Goal: Task Accomplishment & Management: Complete application form

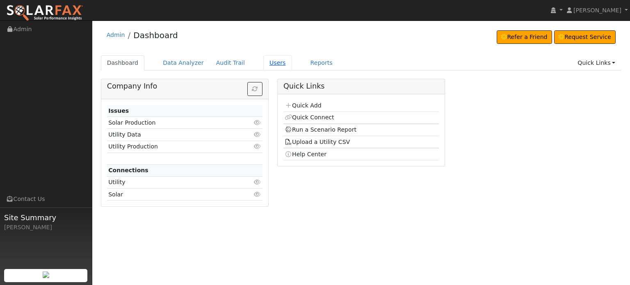
click at [263, 64] on link "Users" at bounding box center [277, 62] width 29 height 15
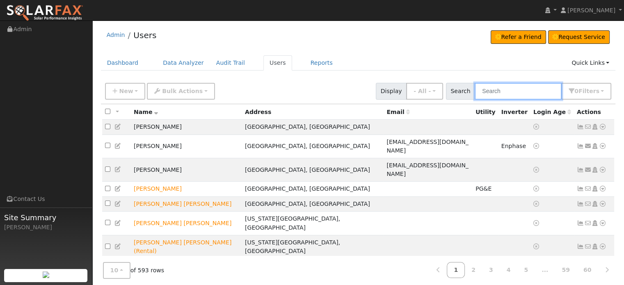
click at [491, 92] on input "text" at bounding box center [517, 91] width 87 height 17
click at [119, 62] on link "Dashboard" at bounding box center [123, 62] width 44 height 15
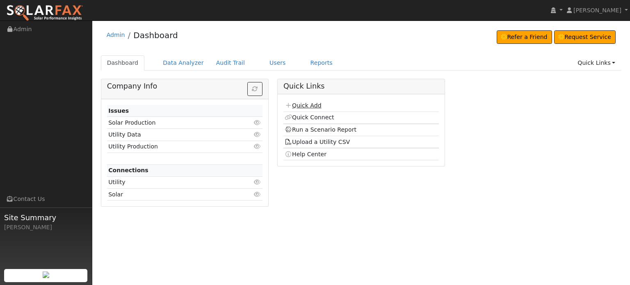
click at [307, 105] on link "Quick Add" at bounding box center [302, 105] width 36 height 7
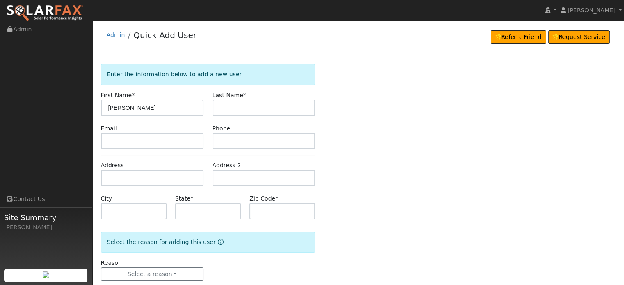
type input "[PERSON_NAME]"
click at [111, 175] on input "text" at bounding box center [152, 178] width 103 height 16
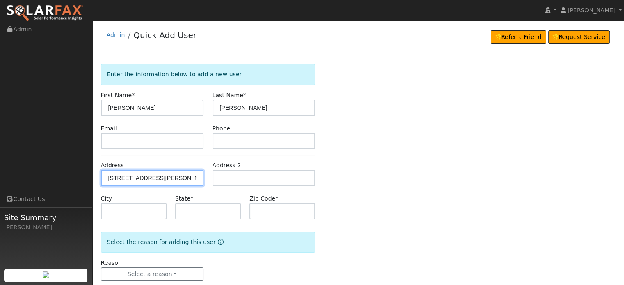
type input "[STREET_ADDRESS][PERSON_NAME]"
type input "[GEOGRAPHIC_DATA]"
type input "CA"
type input "95949"
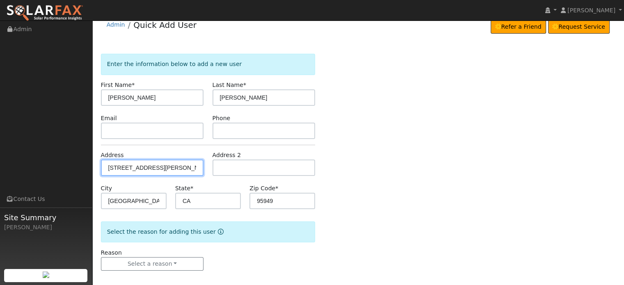
scroll to position [16, 0]
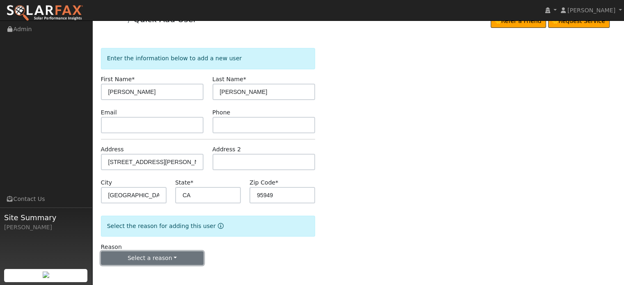
click at [132, 256] on button "Select a reason" at bounding box center [152, 258] width 103 height 14
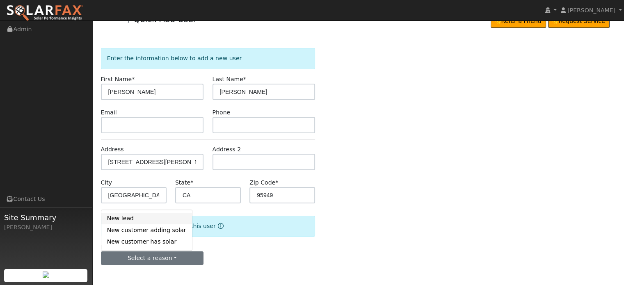
click at [121, 220] on link "New lead" at bounding box center [146, 218] width 91 height 11
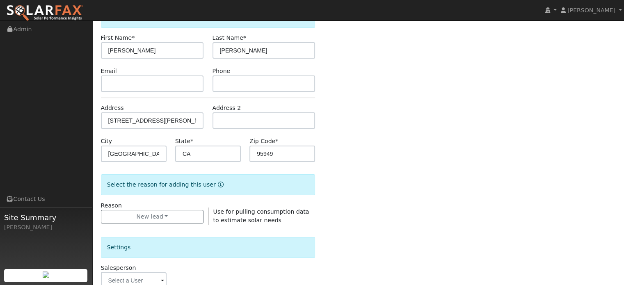
scroll to position [221, 0]
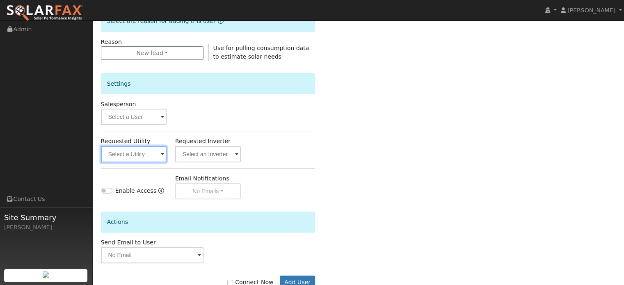
click at [126, 157] on input "text" at bounding box center [134, 154] width 66 height 16
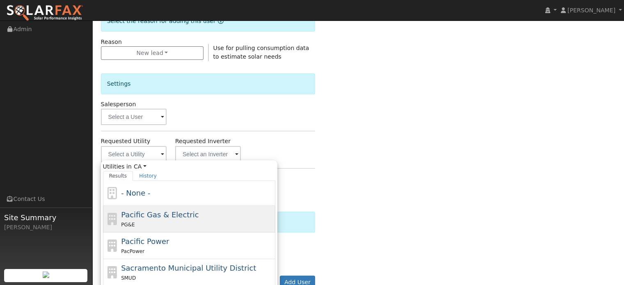
click at [138, 223] on div "PG&E" at bounding box center [197, 224] width 152 height 9
type input "Pacific Gas & Electric"
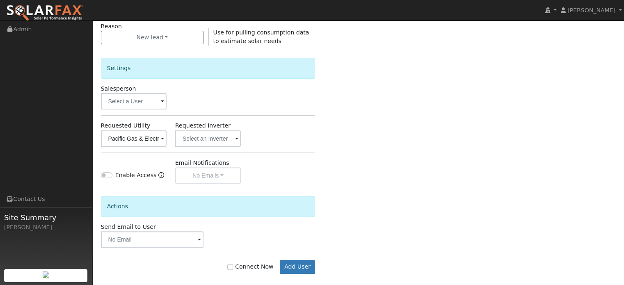
scroll to position [245, 0]
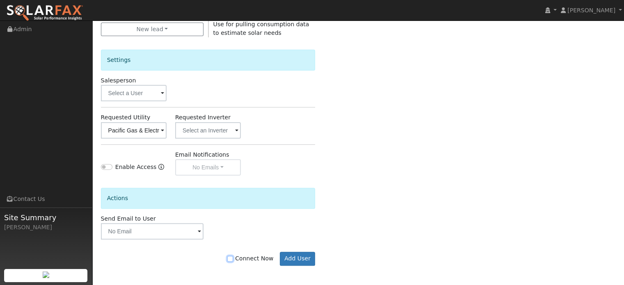
click at [233, 256] on input "Connect Now" at bounding box center [230, 259] width 6 height 6
checkbox input "true"
click at [300, 259] on button "Add User" at bounding box center [298, 259] width 36 height 14
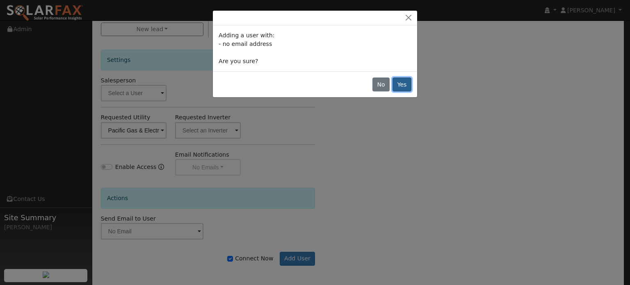
click at [404, 84] on button "Yes" at bounding box center [401, 84] width 19 height 14
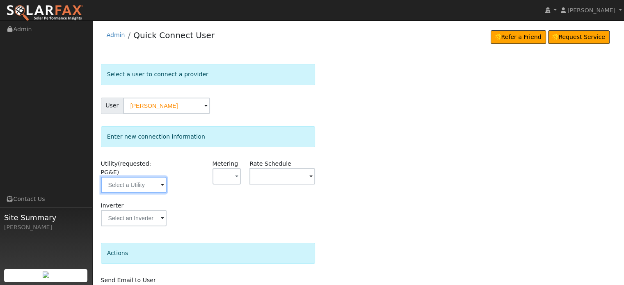
click at [119, 178] on input "text" at bounding box center [134, 185] width 66 height 16
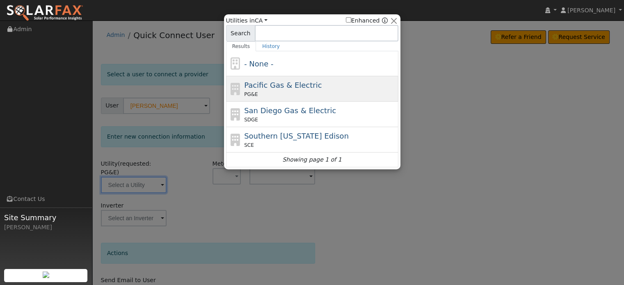
click at [272, 88] on span "Pacific Gas & Electric" at bounding box center [282, 85] width 77 height 9
type input "PG&E"
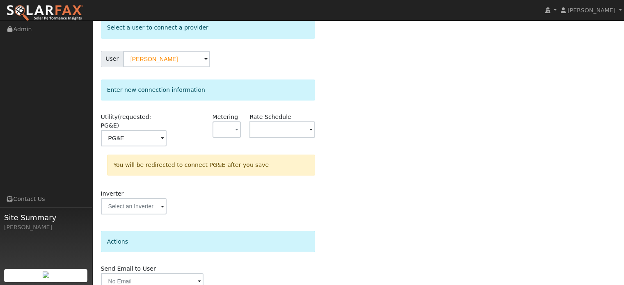
scroll to position [76, 0]
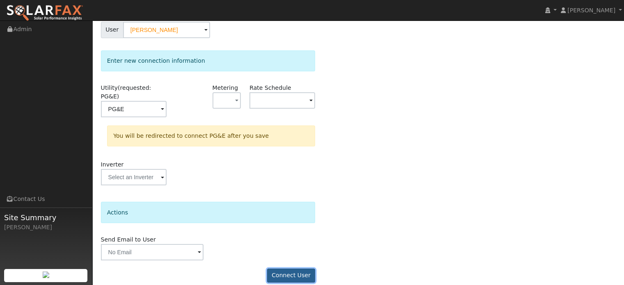
click at [286, 269] on button "Connect User" at bounding box center [291, 276] width 48 height 14
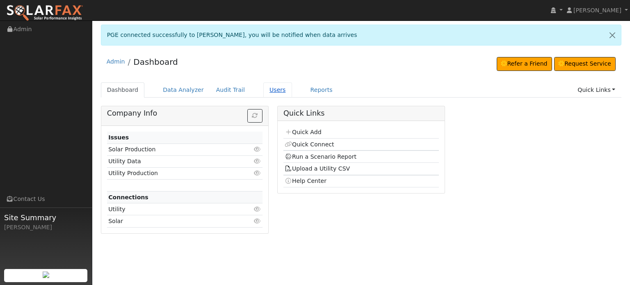
click at [266, 89] on link "Users" at bounding box center [277, 89] width 29 height 15
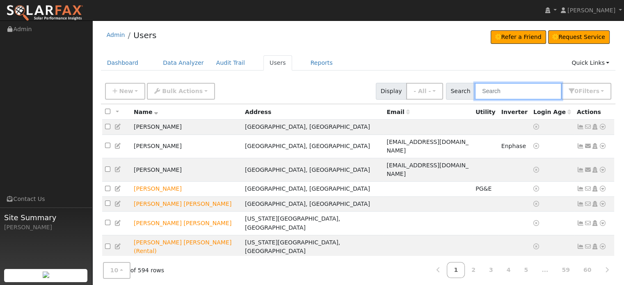
click at [503, 88] on input "text" at bounding box center [517, 91] width 87 height 17
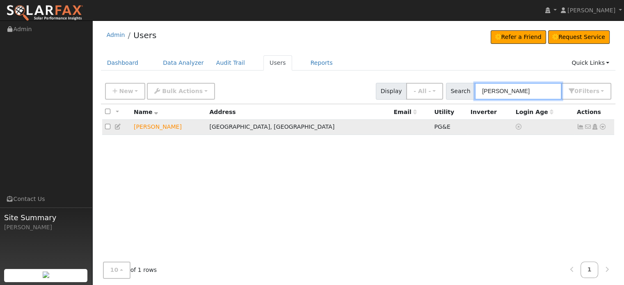
type input "[PERSON_NAME]"
click at [580, 126] on icon at bounding box center [579, 127] width 7 height 6
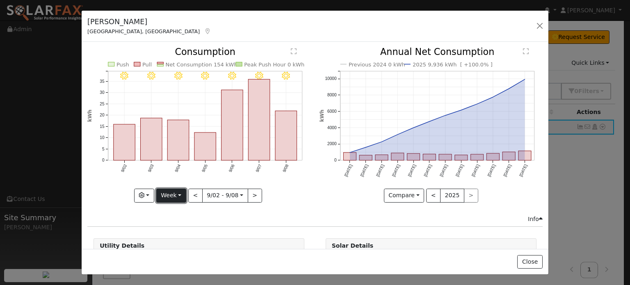
click at [181, 193] on button "Week" at bounding box center [171, 196] width 30 height 14
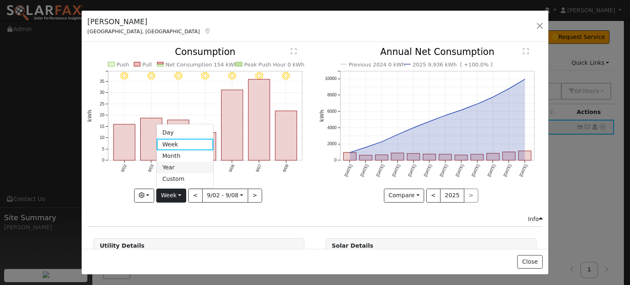
click at [175, 168] on link "Year" at bounding box center [185, 167] width 57 height 11
type input "2024-09-01"
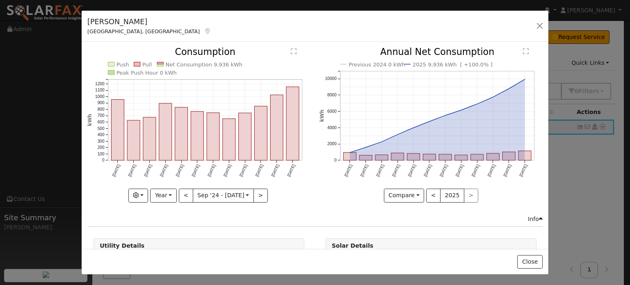
click at [132, 215] on div "Info" at bounding box center [315, 219] width 464 height 9
click at [539, 26] on button "button" at bounding box center [539, 25] width 11 height 11
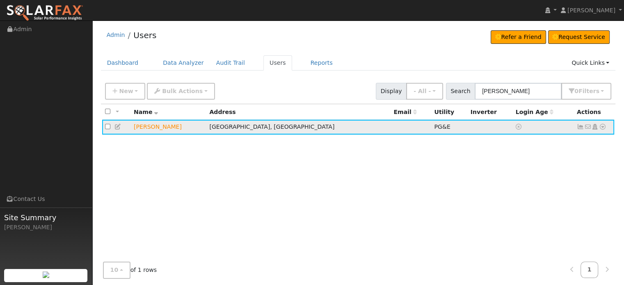
click at [603, 126] on icon at bounding box center [602, 127] width 7 height 6
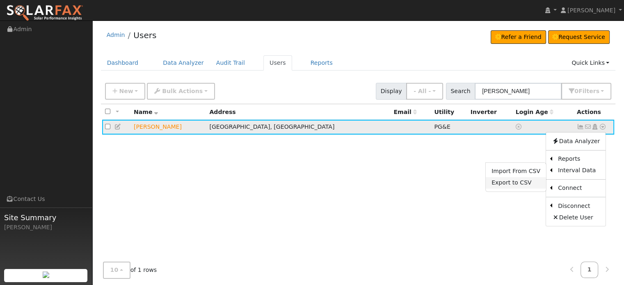
click at [515, 182] on link "Export to CSV" at bounding box center [515, 182] width 60 height 11
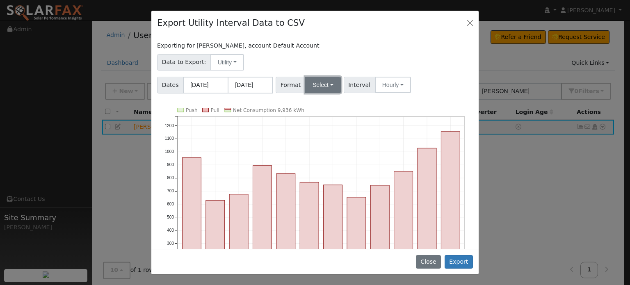
click at [322, 82] on button "Select" at bounding box center [323, 85] width 36 height 16
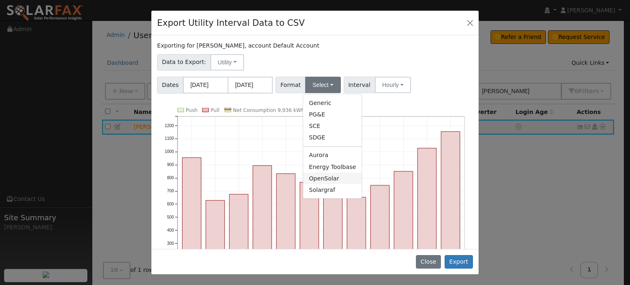
click at [321, 179] on link "OpenSolar" at bounding box center [332, 178] width 59 height 11
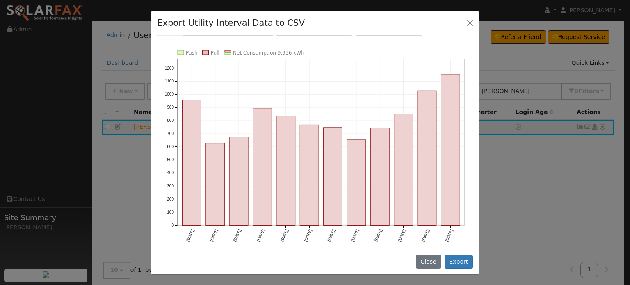
scroll to position [58, 0]
click at [458, 260] on button "Export" at bounding box center [458, 262] width 28 height 14
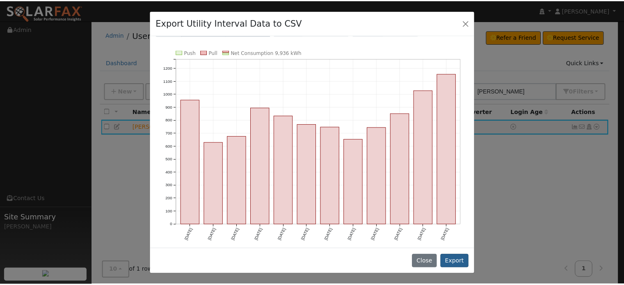
scroll to position [0, 0]
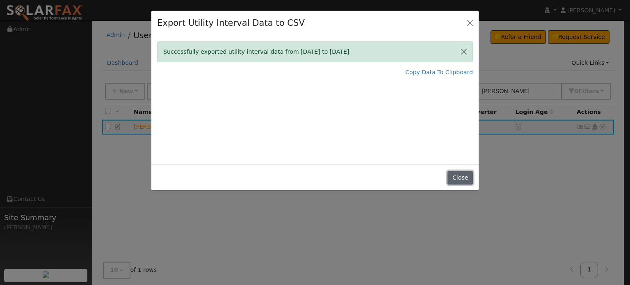
click at [465, 178] on button "Close" at bounding box center [459, 178] width 25 height 14
